Goal: Transaction & Acquisition: Purchase product/service

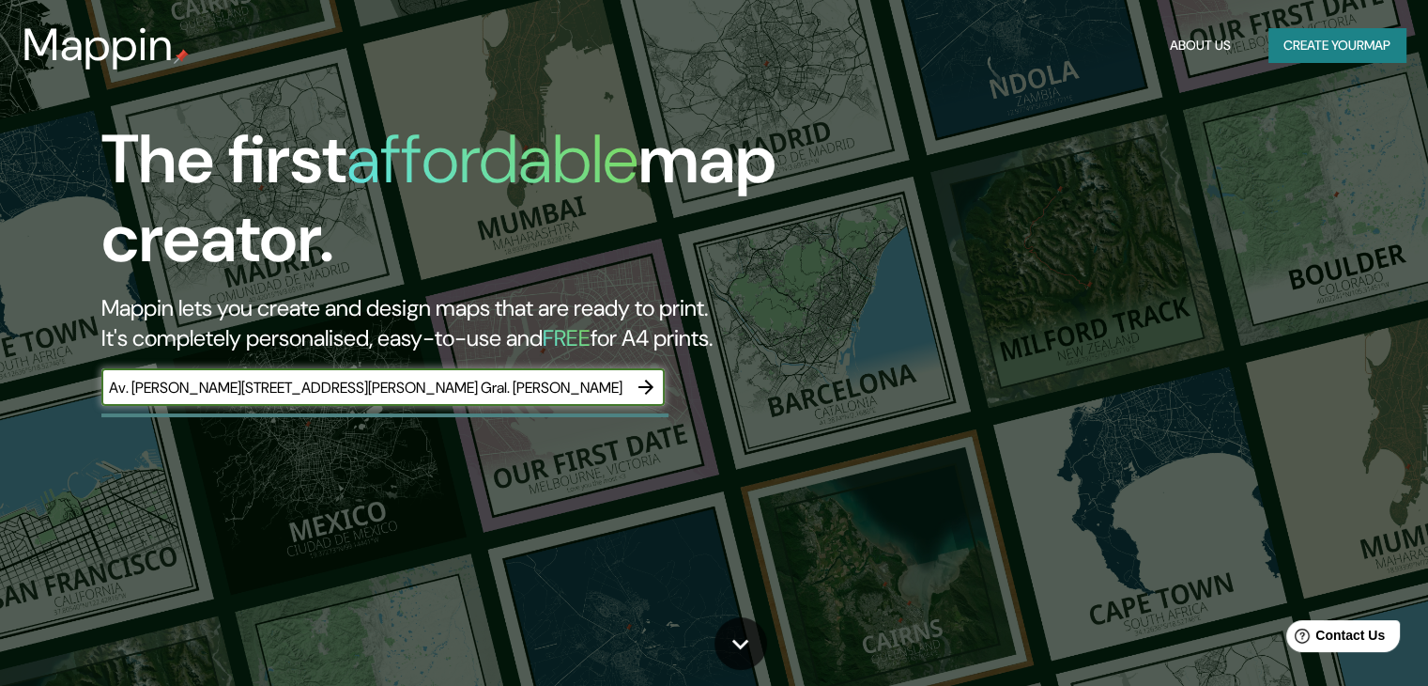
scroll to position [0, 71]
type input "Av. [PERSON_NAME][STREET_ADDRESS][PERSON_NAME] Gral. [PERSON_NAME]"
click at [649, 388] on icon "button" at bounding box center [646, 386] width 15 height 15
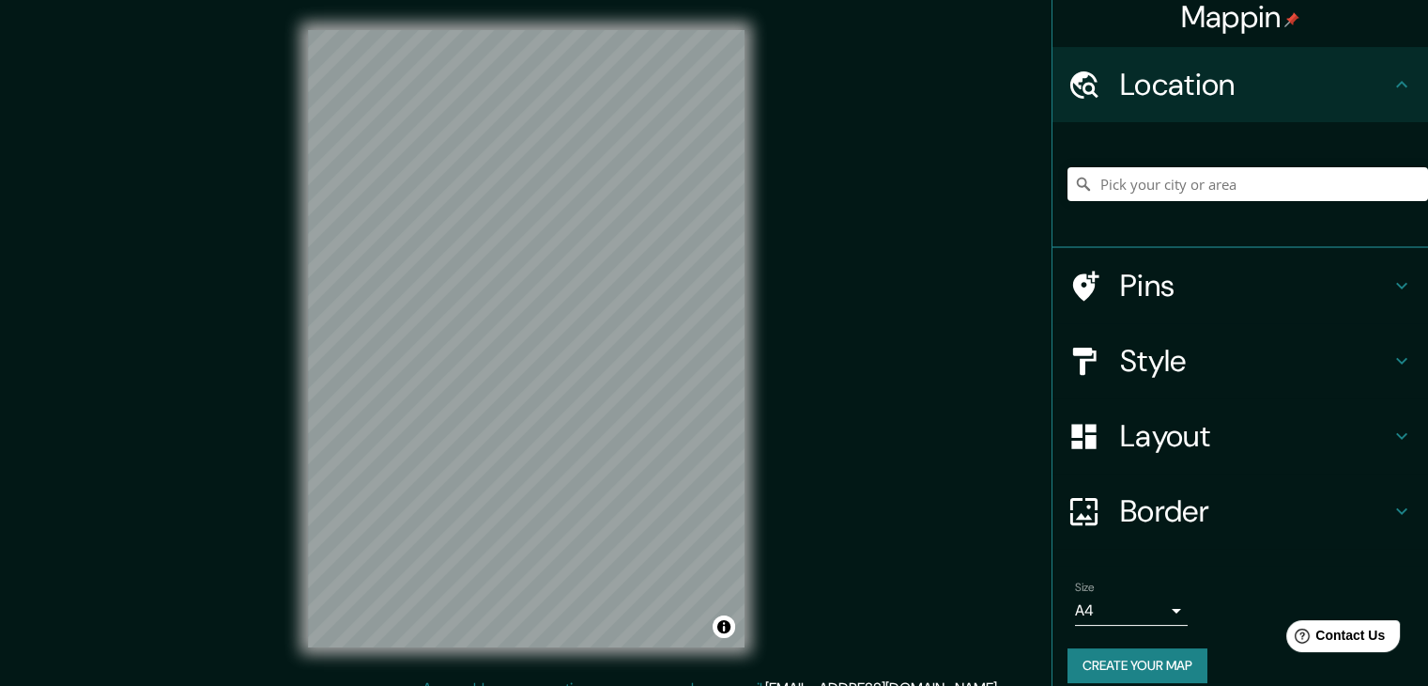
scroll to position [32, 0]
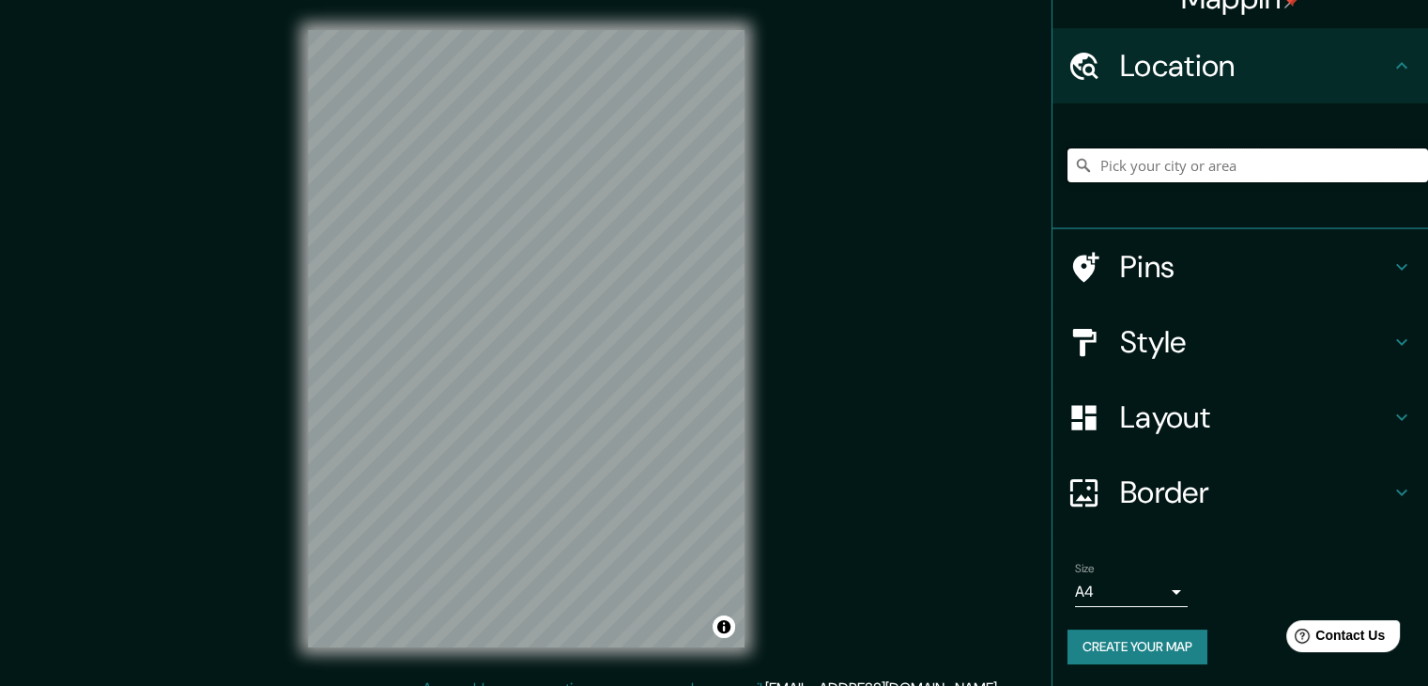
click at [1126, 155] on input "Pick your city or area" at bounding box center [1248, 165] width 361 height 34
paste input "Av. [PERSON_NAME][STREET_ADDRESS][PERSON_NAME] Gral. [PERSON_NAME]"
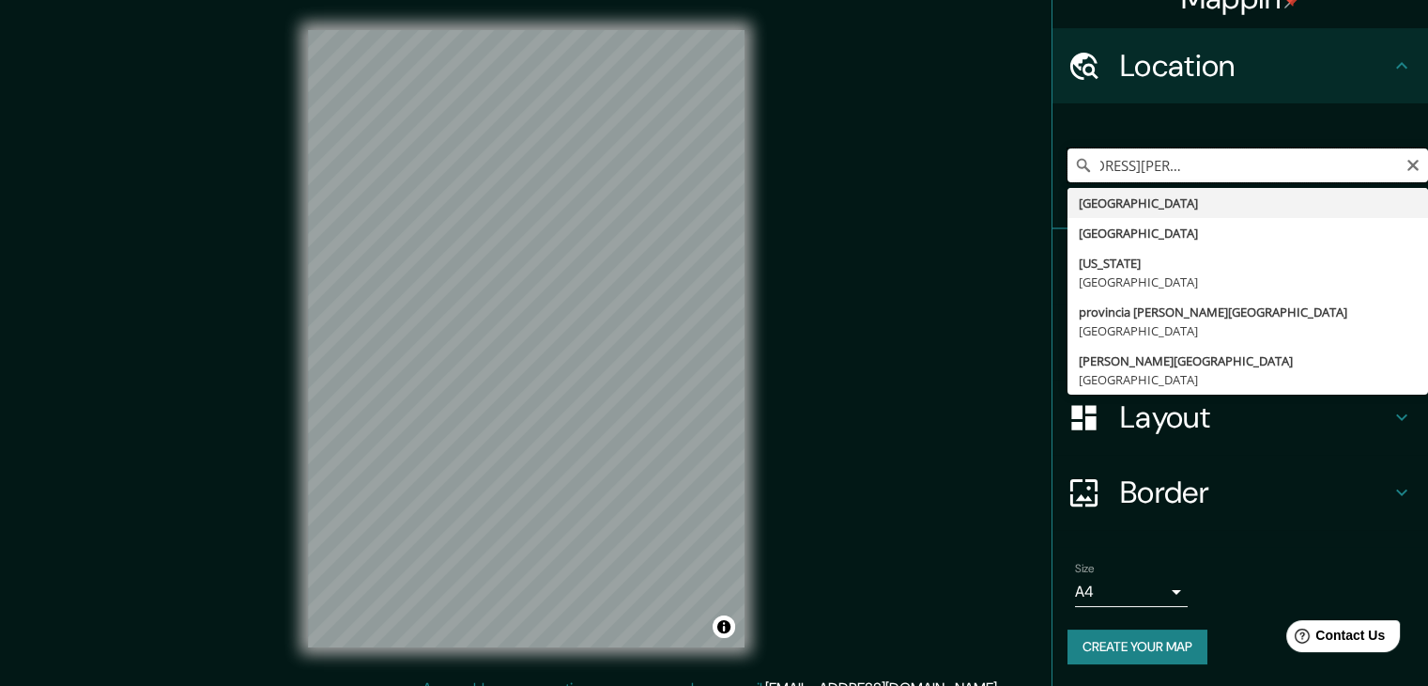
type input "[GEOGRAPHIC_DATA]"
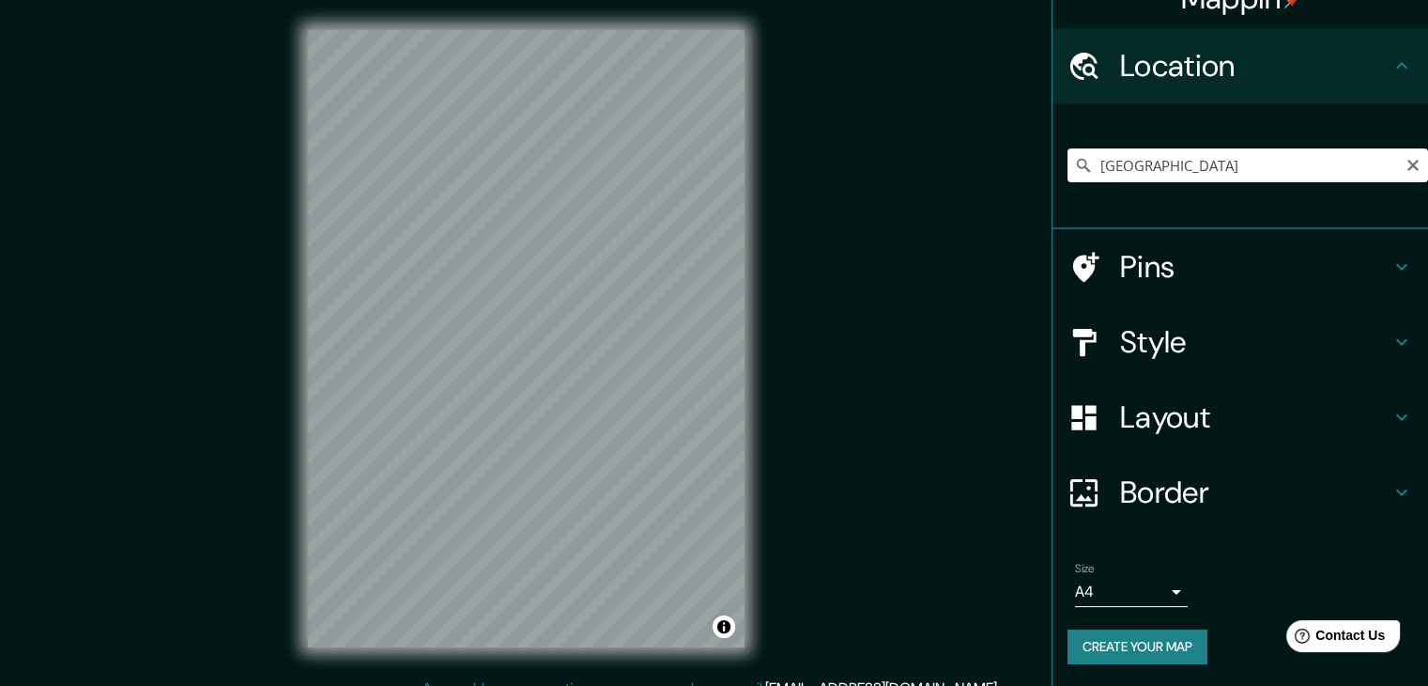
click at [1118, 170] on input "[GEOGRAPHIC_DATA]" at bounding box center [1248, 165] width 361 height 34
click at [1108, 171] on input "[GEOGRAPHIC_DATA]" at bounding box center [1248, 165] width 361 height 34
click at [1114, 167] on input "[GEOGRAPHIC_DATA]" at bounding box center [1248, 165] width 361 height 34
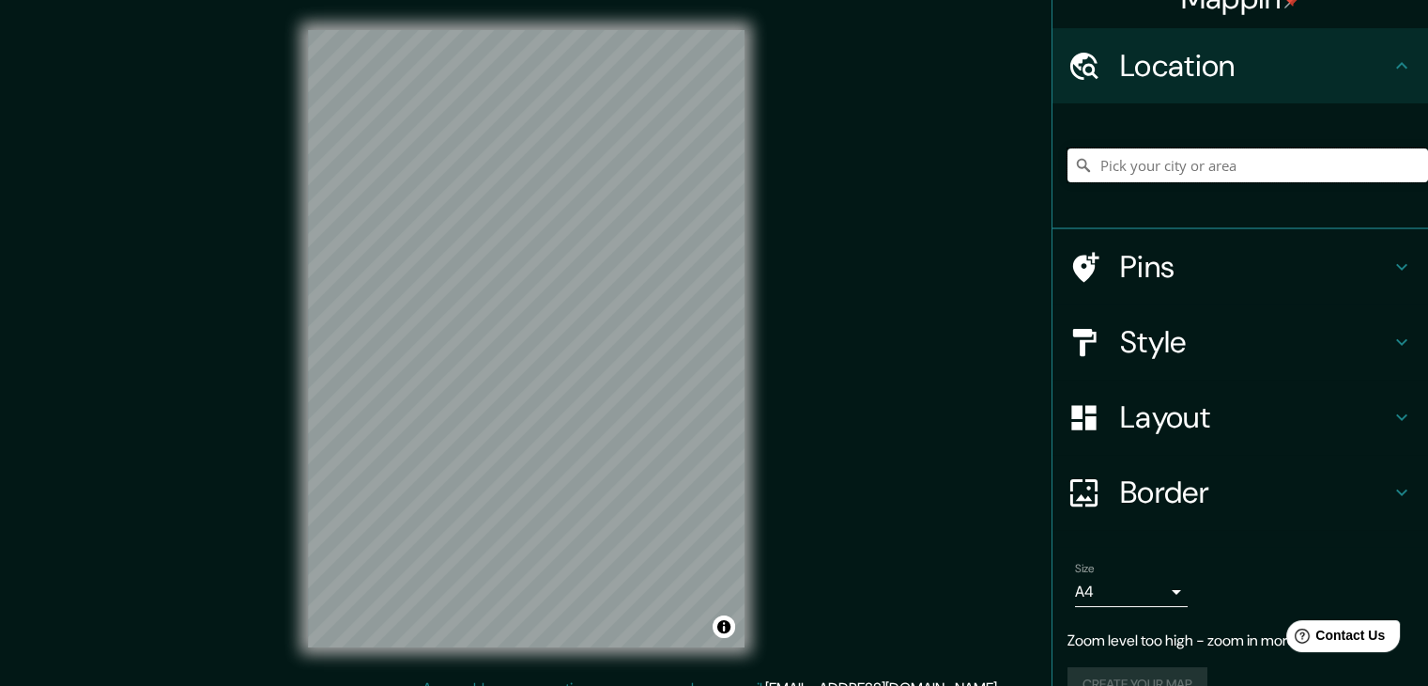
paste input "Av. [PERSON_NAME][STREET_ADDRESS][PERSON_NAME] Gral. [PERSON_NAME]"
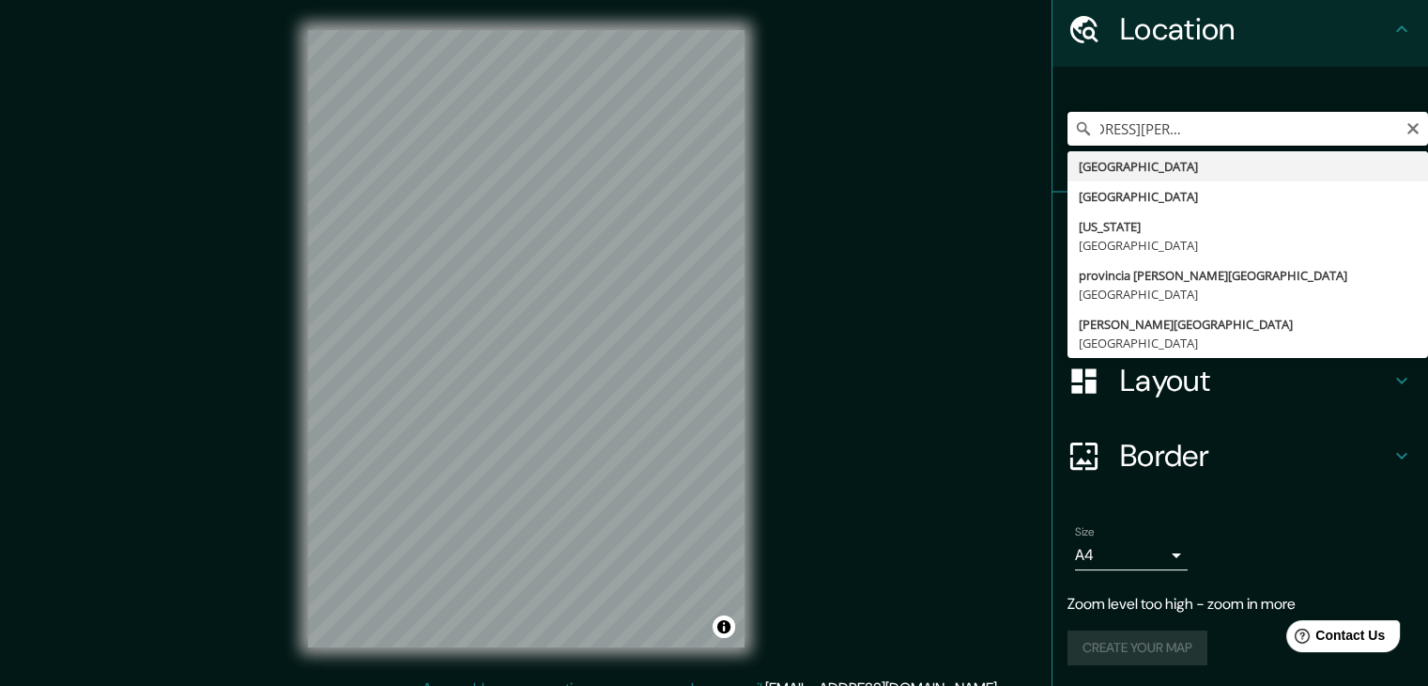
scroll to position [69, 0]
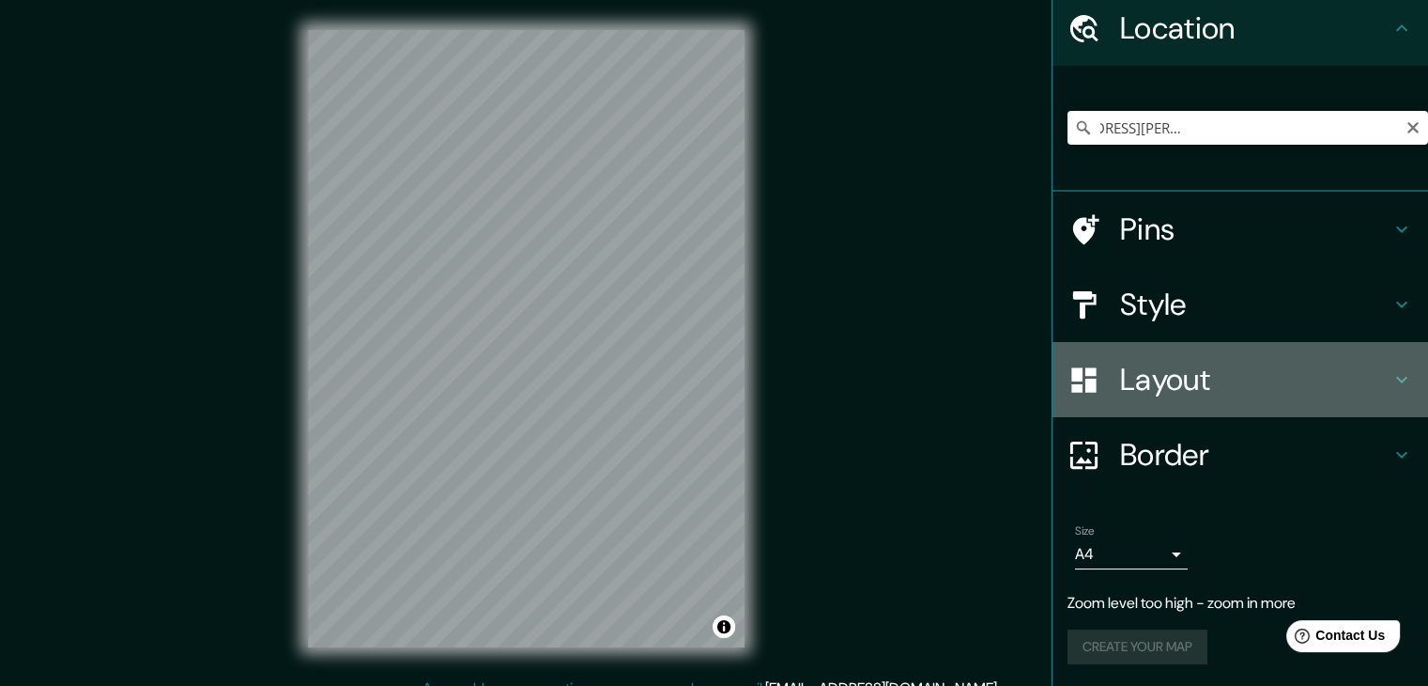
click at [1331, 401] on div "Layout" at bounding box center [1241, 379] width 376 height 75
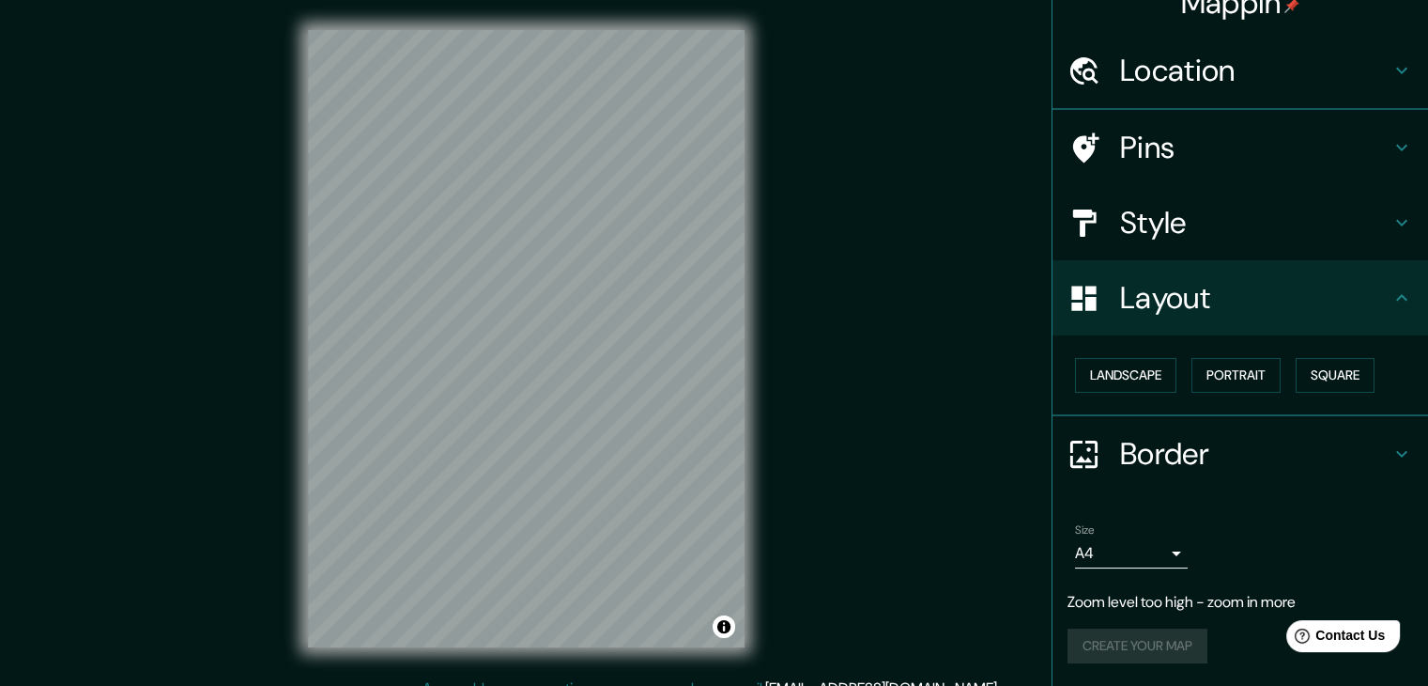
scroll to position [26, 0]
click at [1217, 77] on h4 "Location" at bounding box center [1255, 72] width 270 height 38
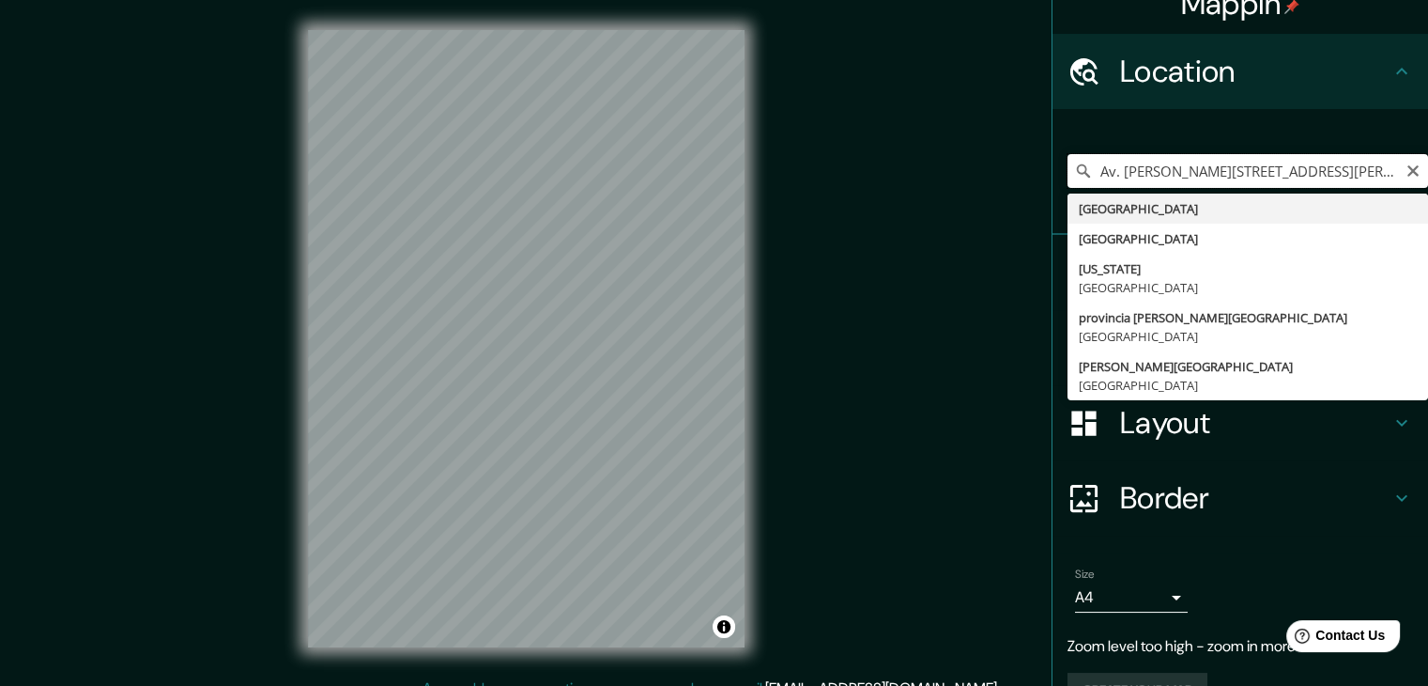
click at [1168, 177] on input "Av. [PERSON_NAME][STREET_ADDRESS][PERSON_NAME] Gral. [PERSON_NAME]" at bounding box center [1248, 171] width 361 height 34
type input "m"
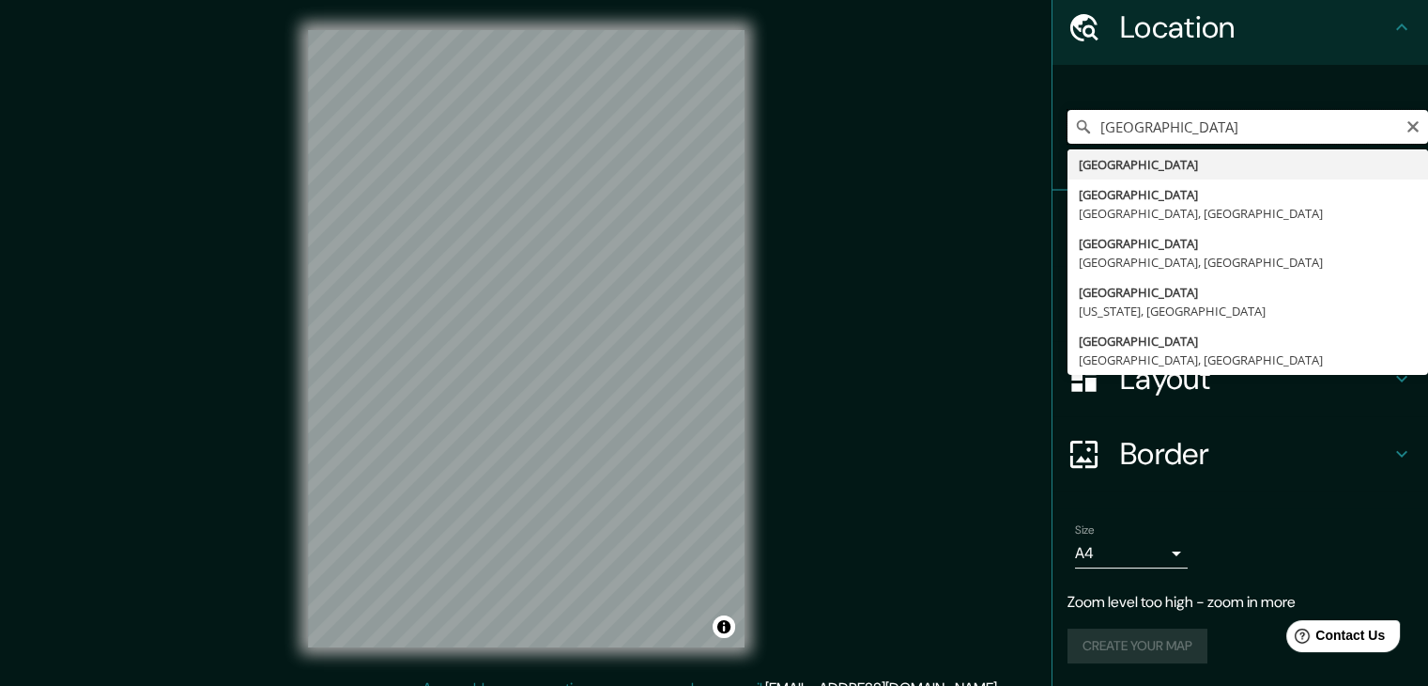
scroll to position [69, 0]
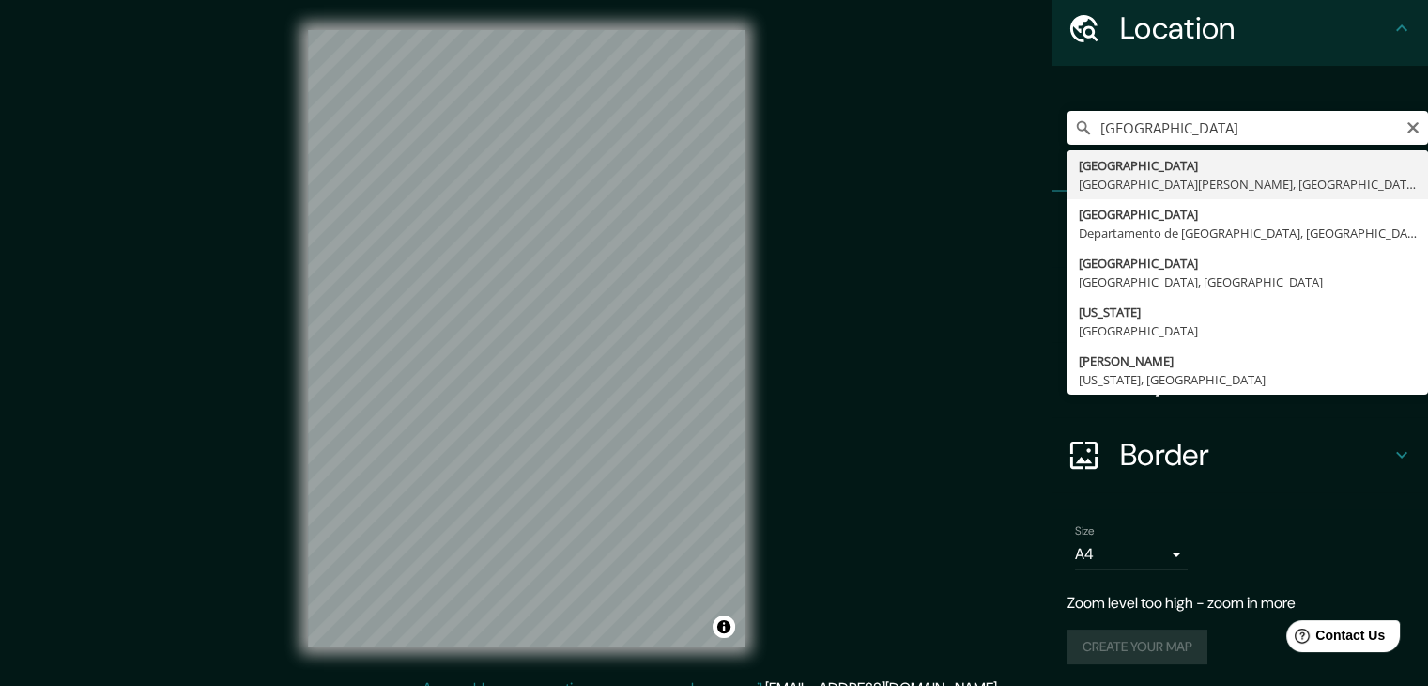
type input "[GEOGRAPHIC_DATA], [GEOGRAPHIC_DATA][PERSON_NAME], [GEOGRAPHIC_DATA]"
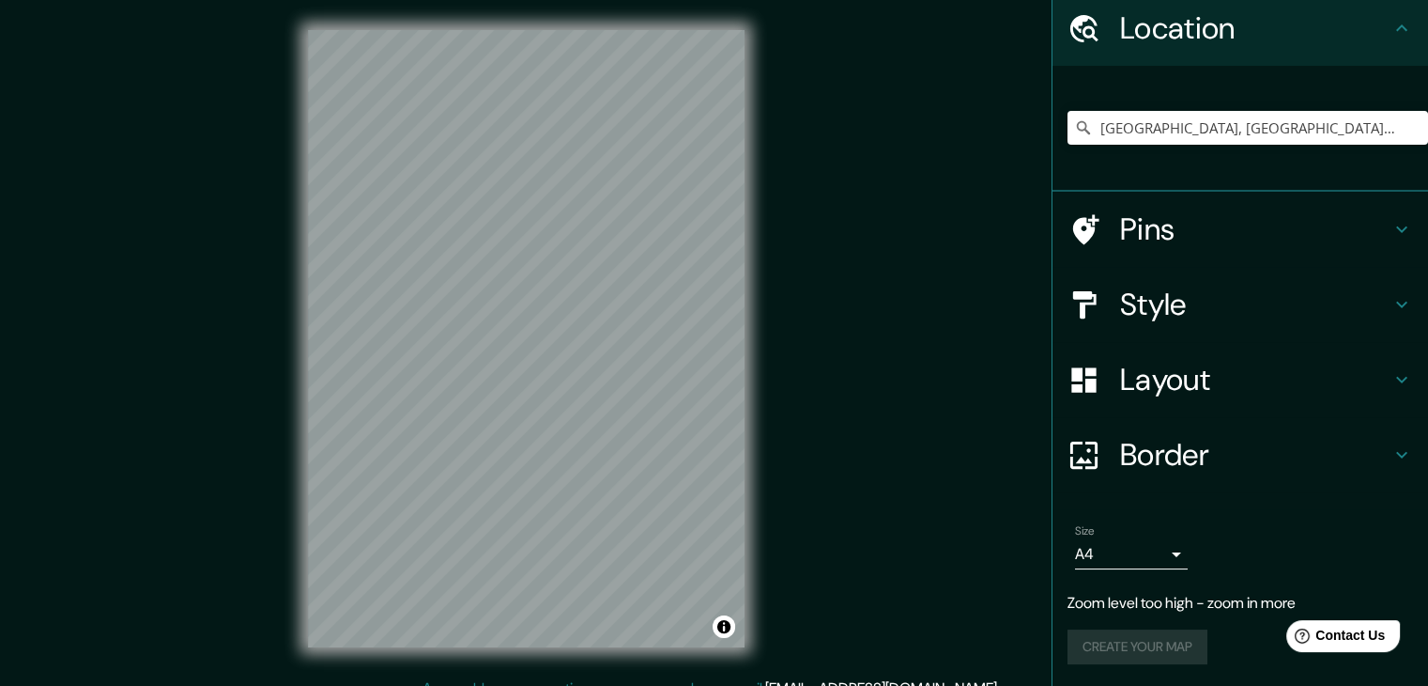
scroll to position [22, 0]
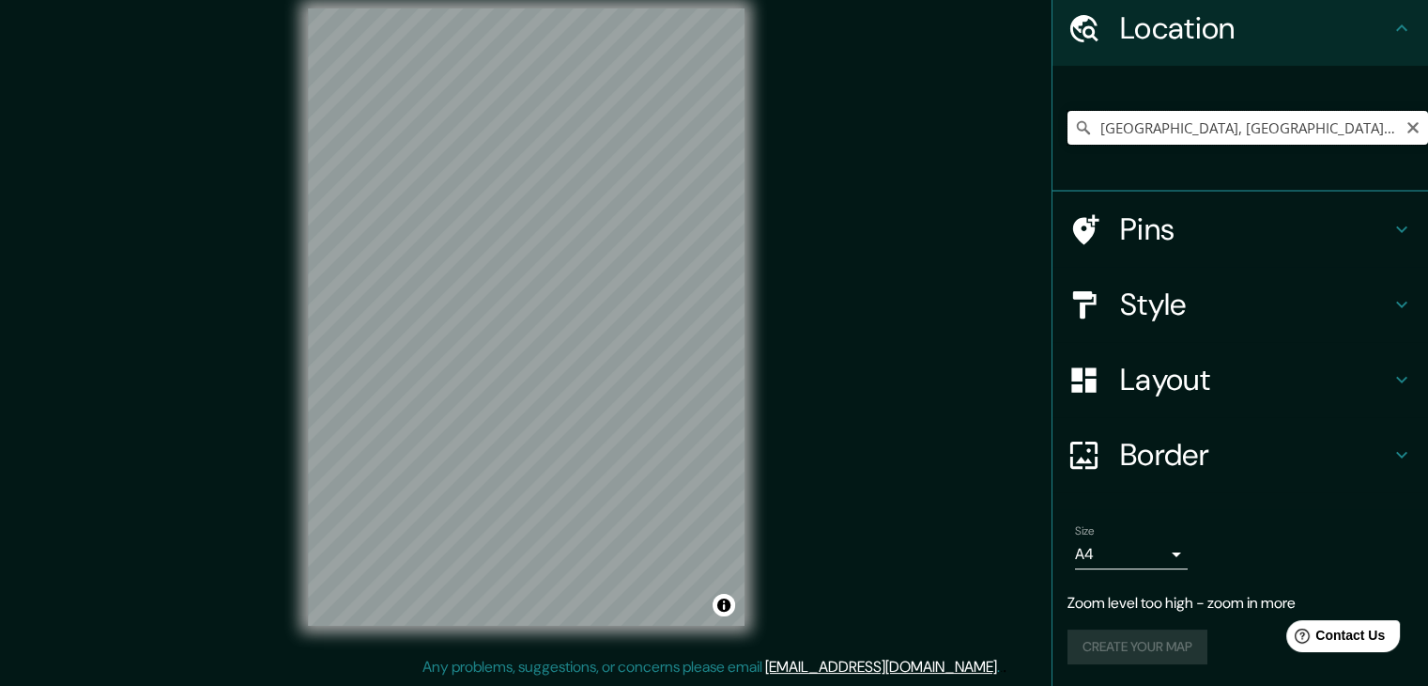
click at [1238, 127] on input "[GEOGRAPHIC_DATA], [GEOGRAPHIC_DATA][PERSON_NAME], [GEOGRAPHIC_DATA]" at bounding box center [1248, 128] width 361 height 34
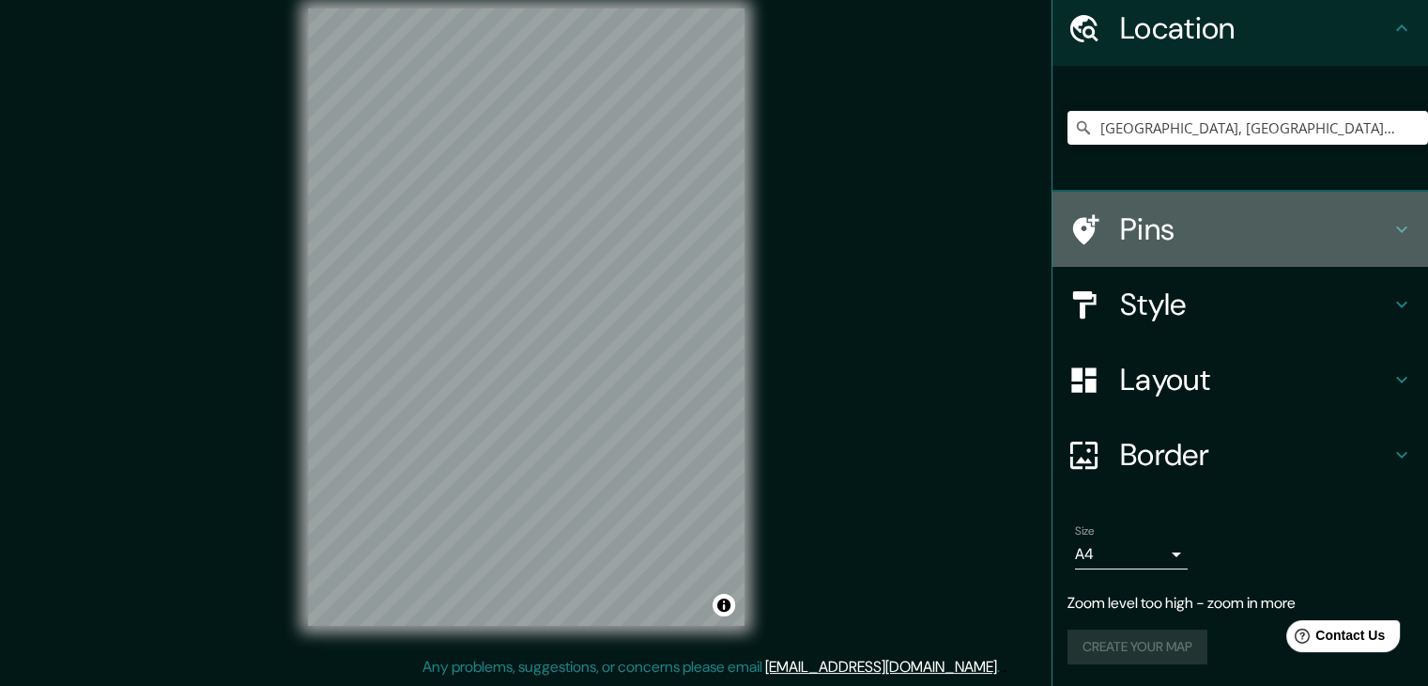
click at [1177, 241] on h4 "Pins" at bounding box center [1255, 229] width 270 height 38
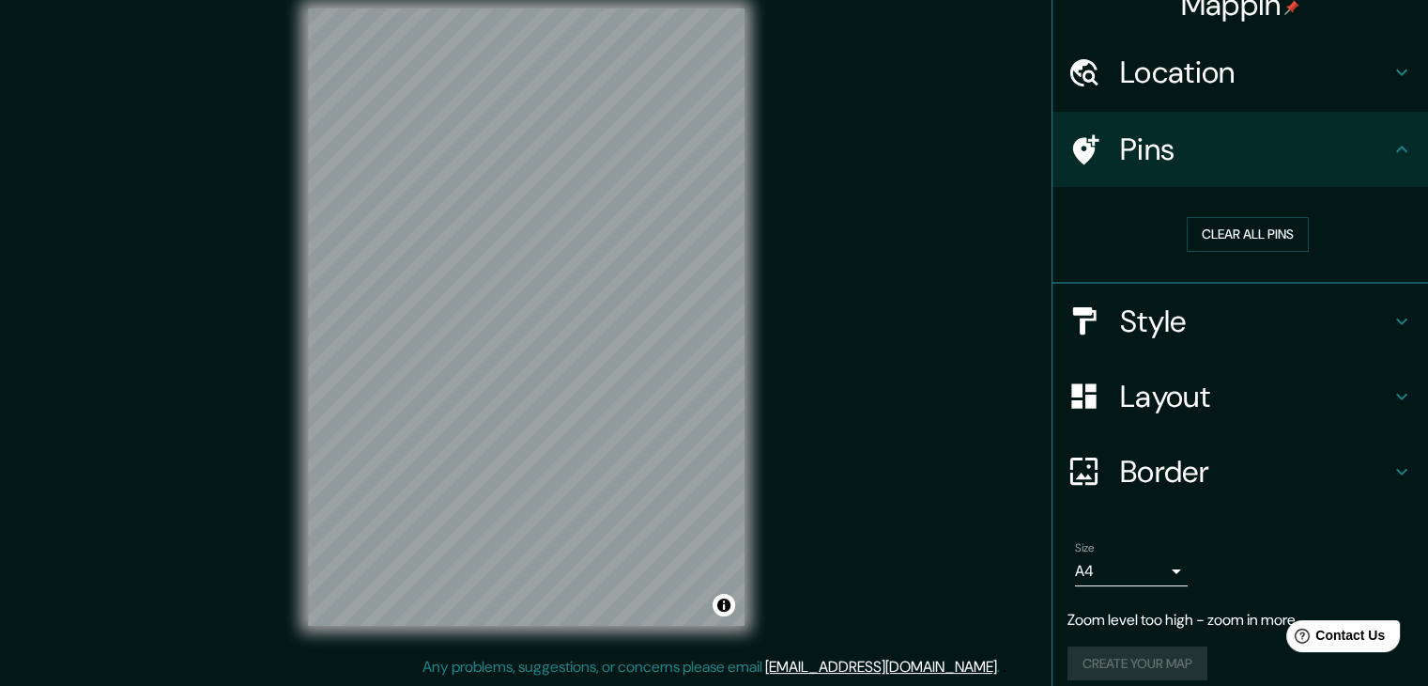
scroll to position [0, 0]
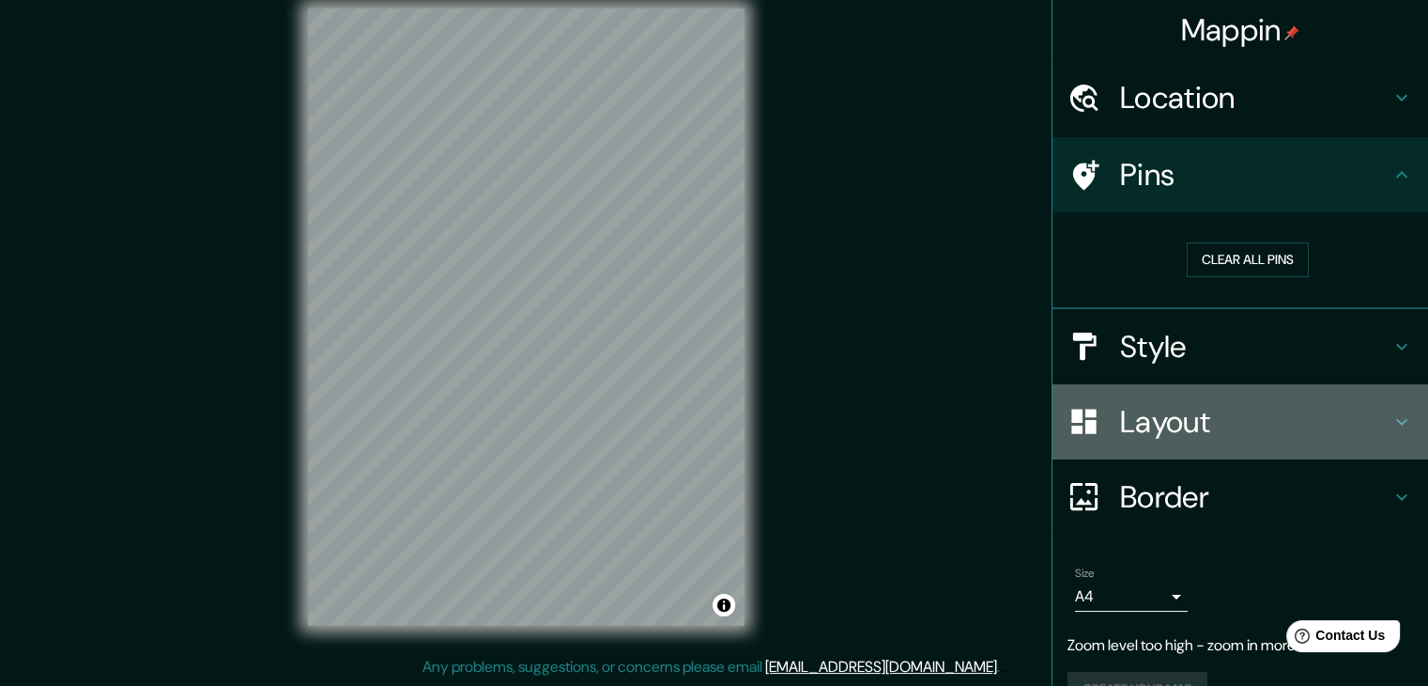
click at [1187, 421] on h4 "Layout" at bounding box center [1255, 422] width 270 height 38
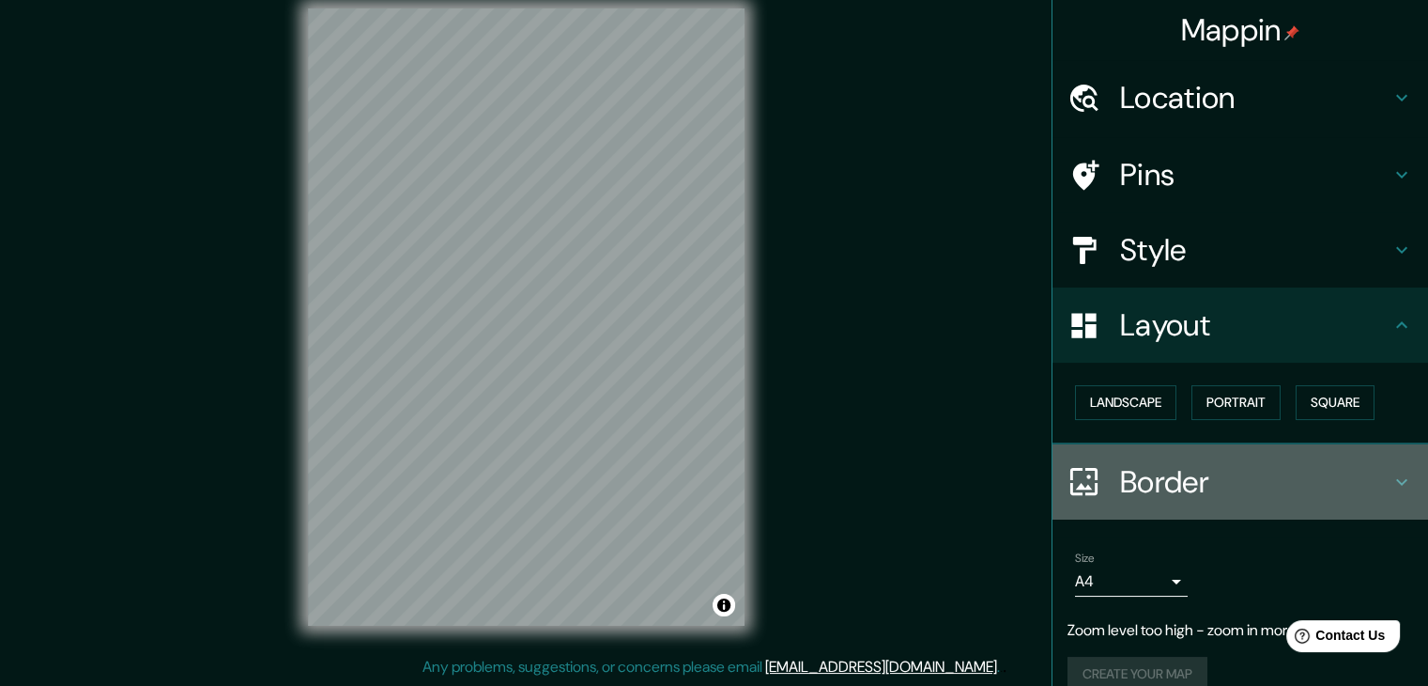
click at [1169, 469] on h4 "Border" at bounding box center [1255, 482] width 270 height 38
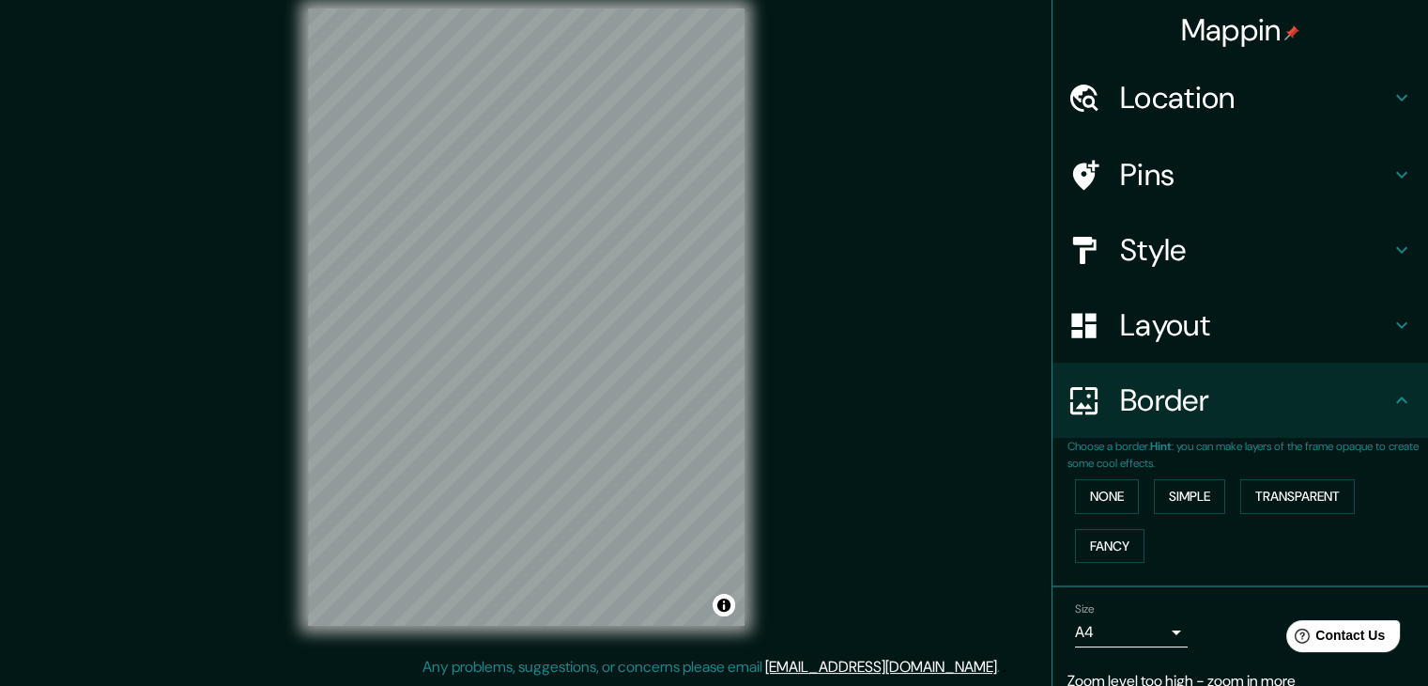
click at [1170, 255] on h4 "Style" at bounding box center [1255, 250] width 270 height 38
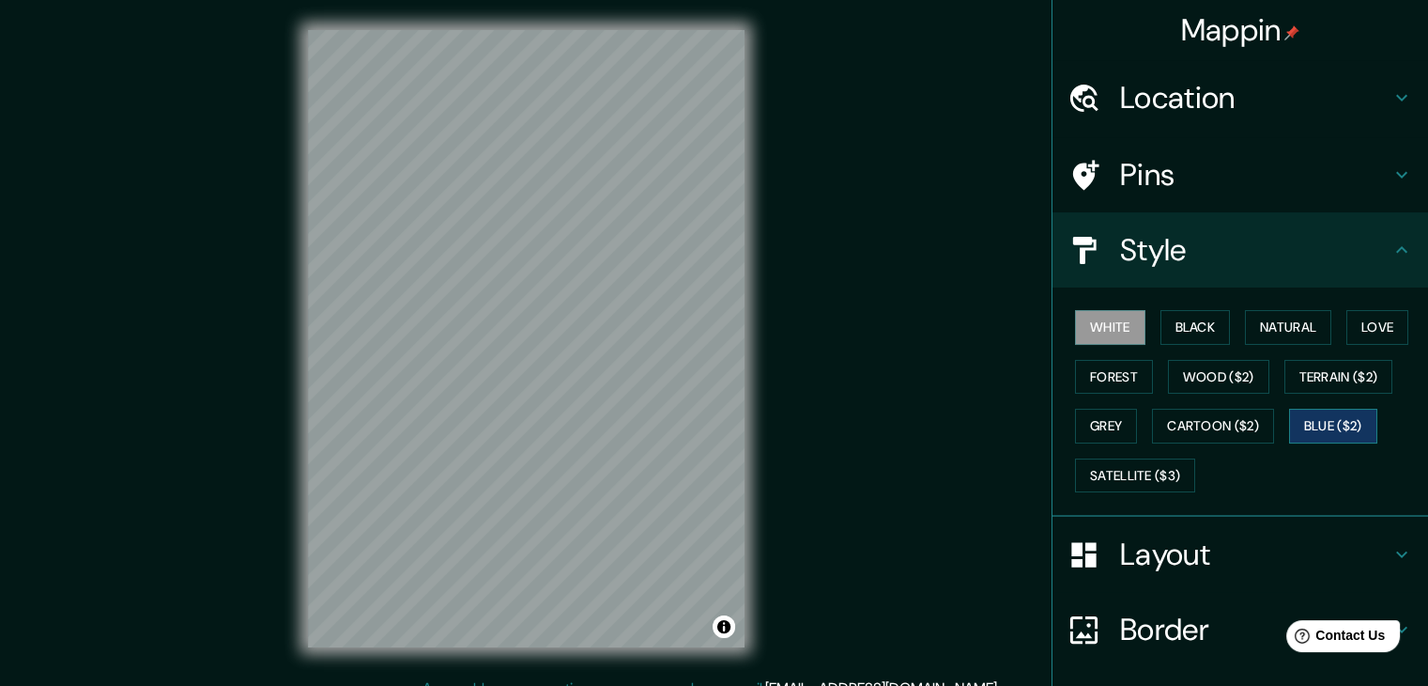
click at [1309, 424] on button "Blue ($2)" at bounding box center [1333, 426] width 88 height 35
click at [1267, 313] on button "Natural" at bounding box center [1288, 327] width 86 height 35
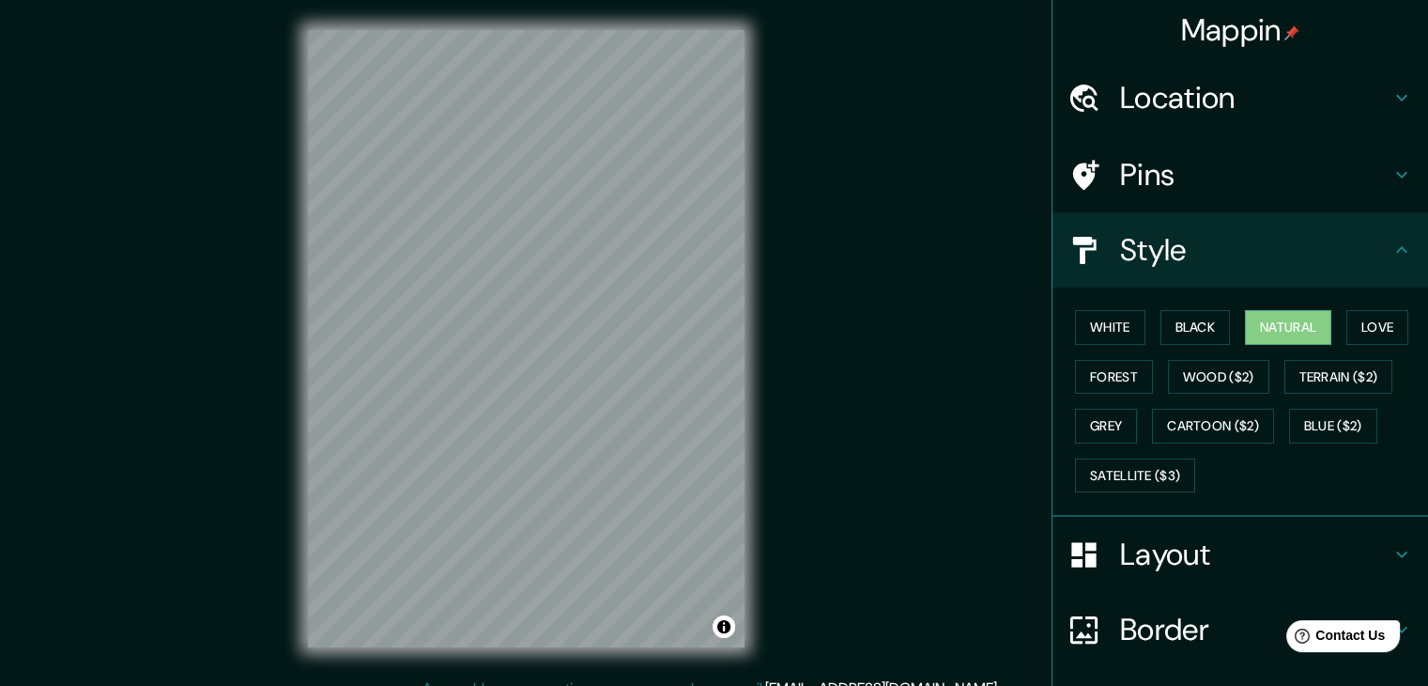
click at [1218, 95] on h4 "Location" at bounding box center [1255, 98] width 270 height 38
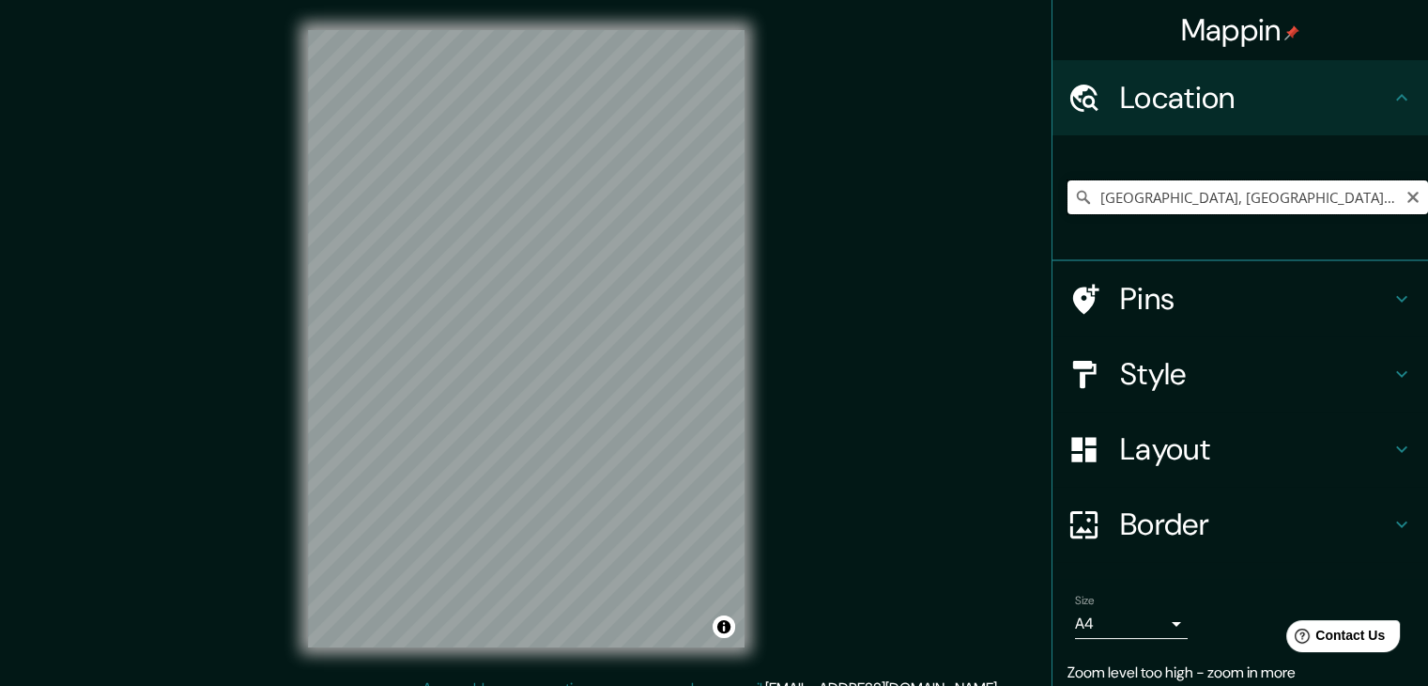
click at [1191, 200] on input "[GEOGRAPHIC_DATA], [GEOGRAPHIC_DATA][PERSON_NAME], [GEOGRAPHIC_DATA]" at bounding box center [1248, 197] width 361 height 34
click at [1310, 213] on input "[GEOGRAPHIC_DATA], [GEOGRAPHIC_DATA][PERSON_NAME], [GEOGRAPHIC_DATA]" at bounding box center [1248, 197] width 361 height 34
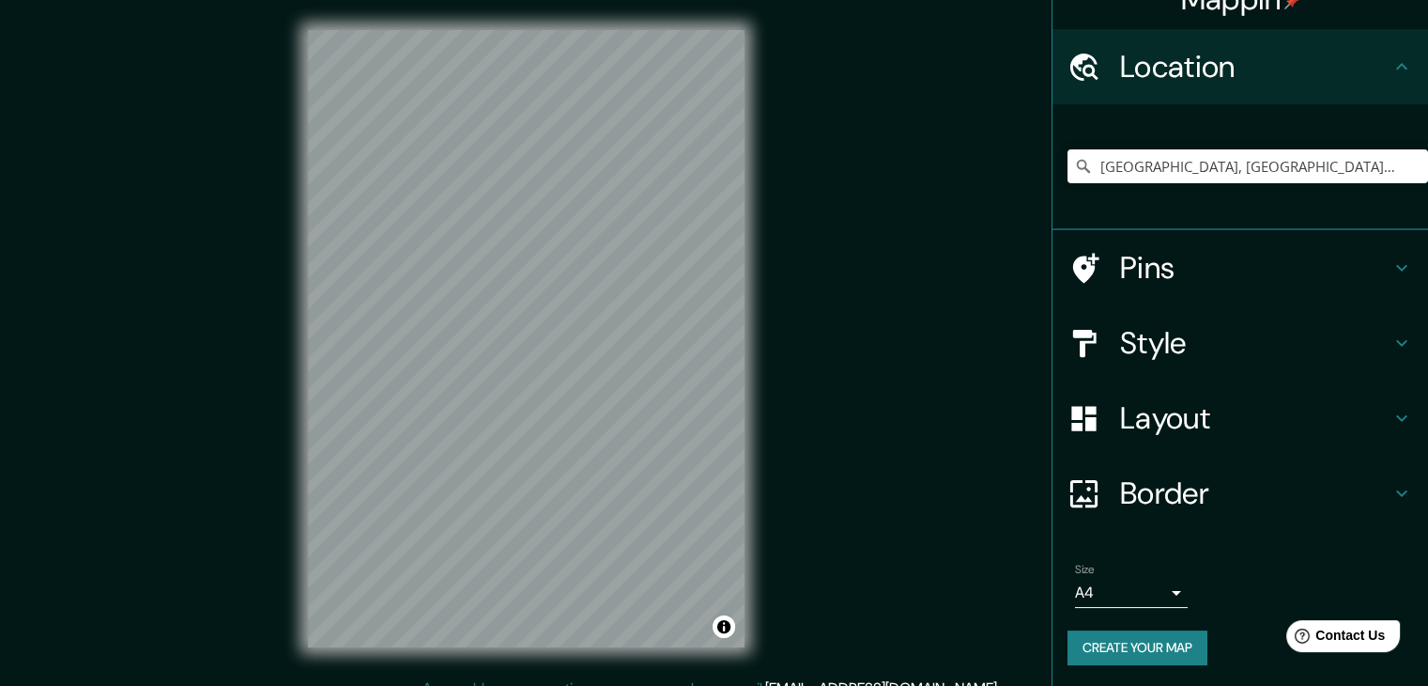
scroll to position [32, 0]
click at [1174, 414] on h4 "Layout" at bounding box center [1255, 417] width 270 height 38
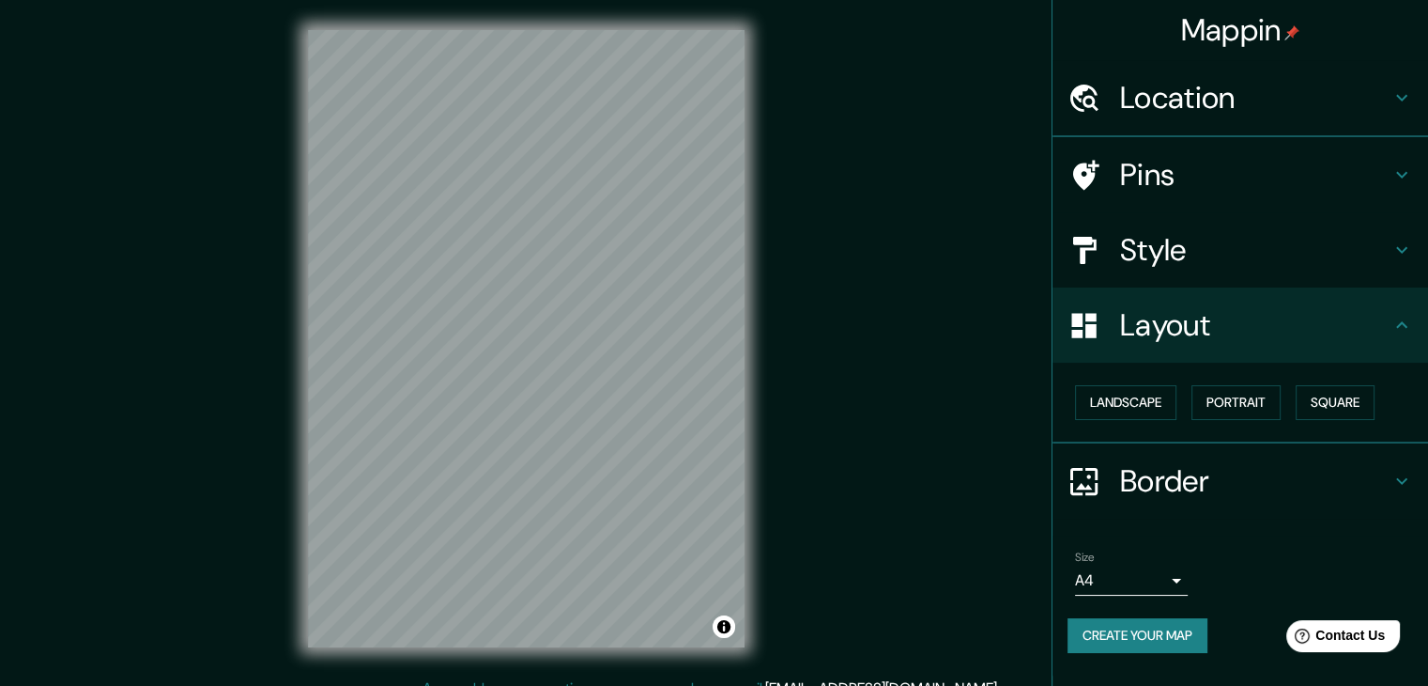
scroll to position [0, 0]
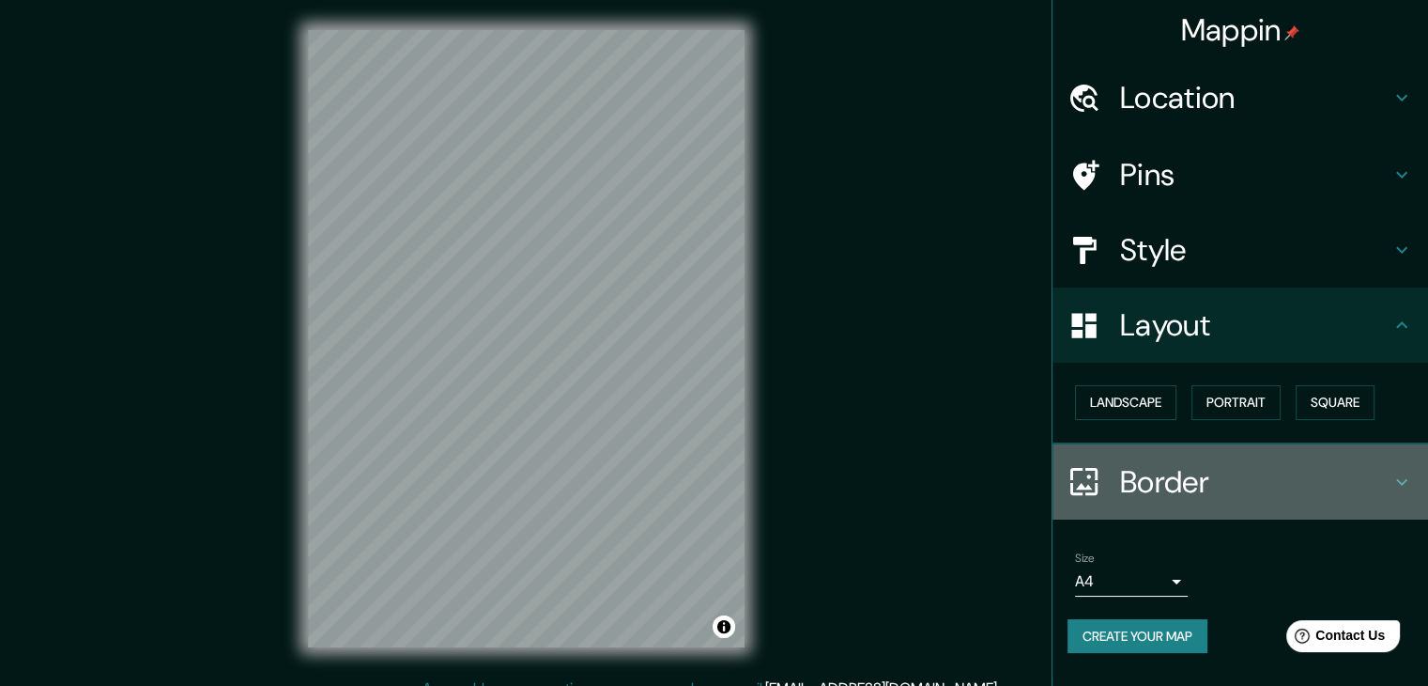
click at [1202, 482] on h4 "Border" at bounding box center [1255, 482] width 270 height 38
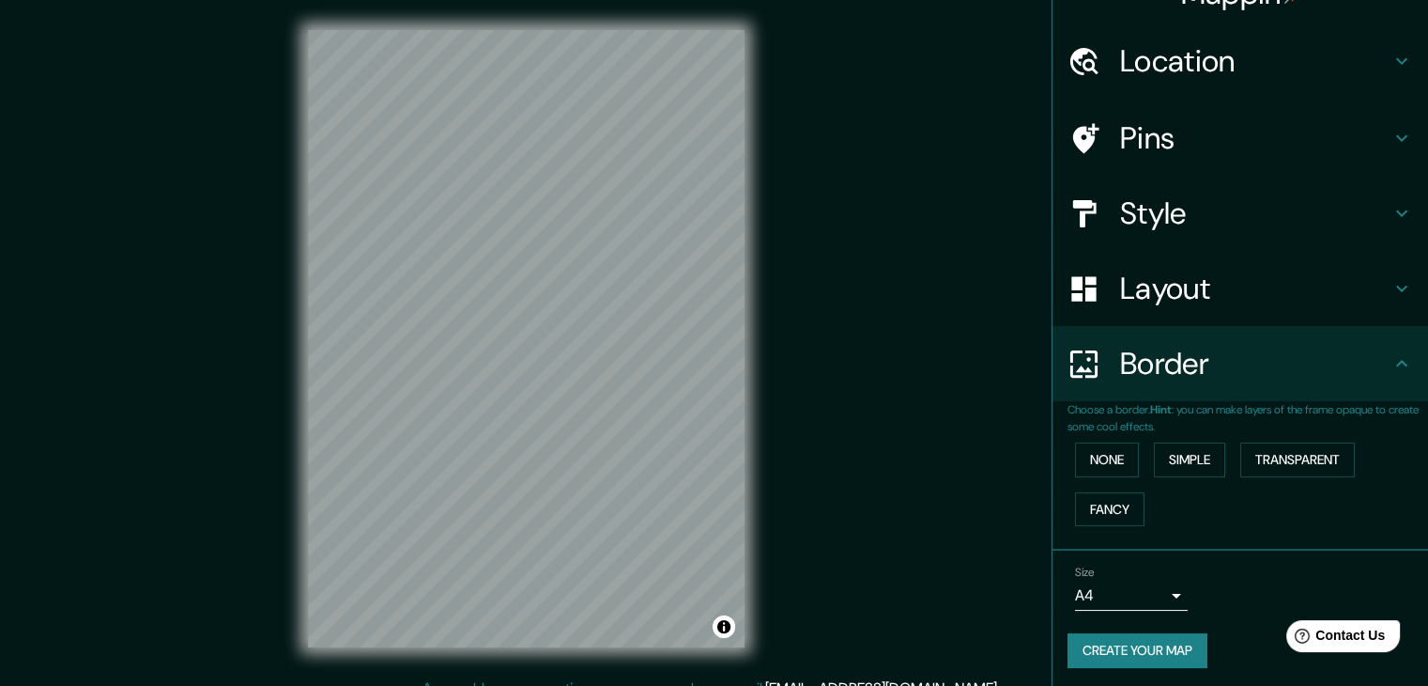
scroll to position [39, 0]
